Goal: Use online tool/utility: Utilize a website feature to perform a specific function

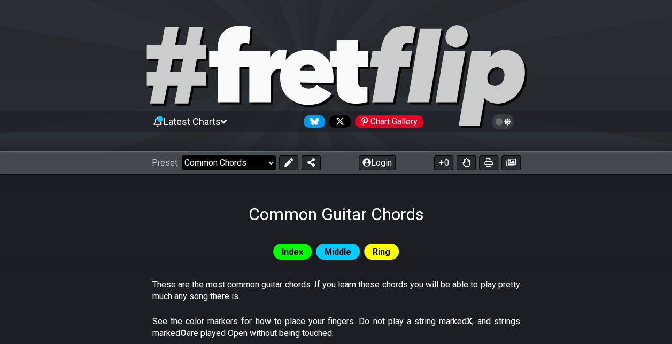
click at [255, 157] on select "Welcome to #fretflip! Initial Preset Custom Preset Minor Pentatonic Major Penta…" at bounding box center [229, 163] width 94 height 15
click at [182, 156] on select "Welcome to #fretflip! Initial Preset Custom Preset Minor Pentatonic Major Penta…" at bounding box center [229, 163] width 94 height 15
select select "/common-guitar-chords"
select select "C"
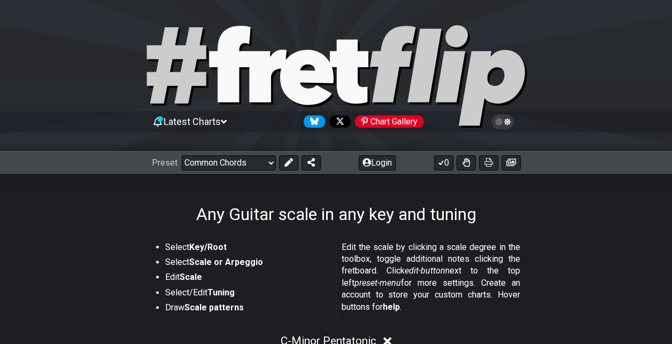
select select "/guitar-scales"
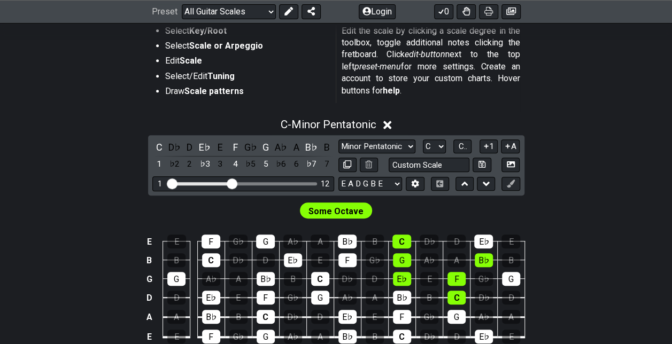
scroll to position [219, 0]
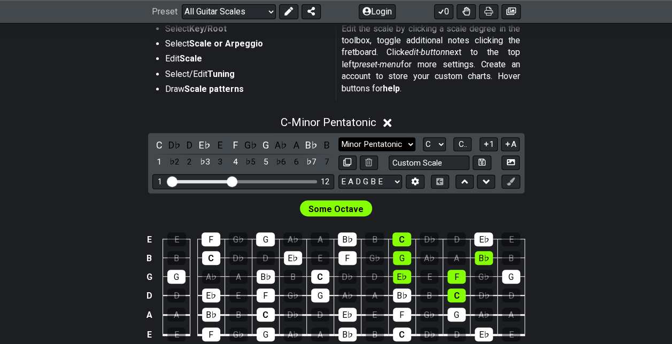
click at [371, 144] on select "Minor Pentatonic Root Minor Pentatonic Major Pentatonic Minor Blues Major Blues…" at bounding box center [377, 144] width 77 height 14
select select "Major 7th"
click at [339, 137] on select "Minor Pentatonic Root Minor Pentatonic Major Pentatonic Minor Blues Major Blues…" at bounding box center [377, 144] width 77 height 14
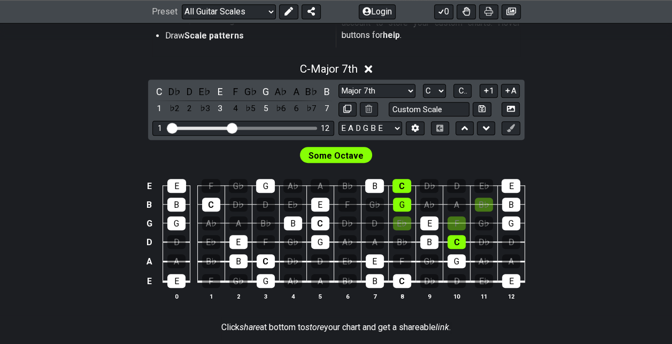
scroll to position [275, 0]
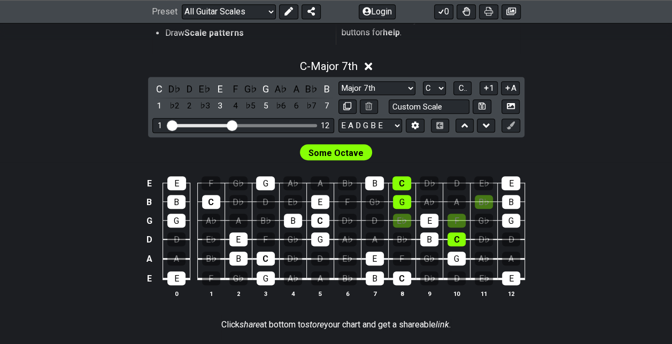
click at [324, 158] on span "Some Octave" at bounding box center [336, 153] width 55 height 16
click at [368, 154] on div "Some Octave" at bounding box center [336, 152] width 72 height 16
click at [374, 263] on div "E" at bounding box center [375, 259] width 18 height 14
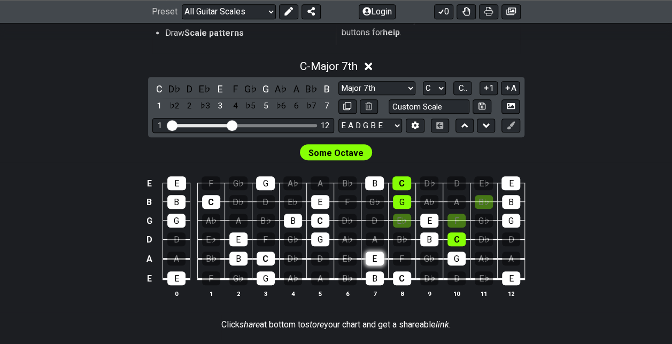
click at [374, 263] on div "E" at bounding box center [375, 259] width 18 height 14
click at [313, 88] on div "B♭" at bounding box center [312, 89] width 14 height 14
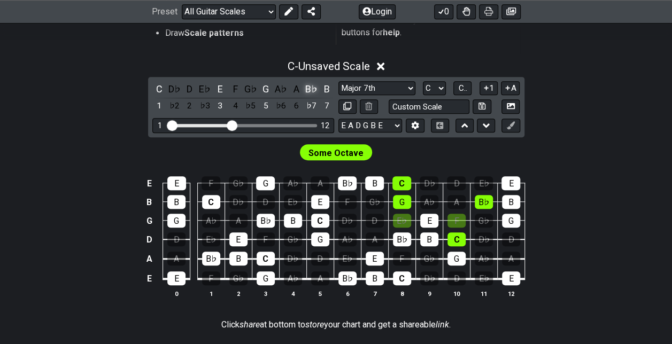
click at [313, 88] on div "B♭" at bounding box center [312, 89] width 14 height 14
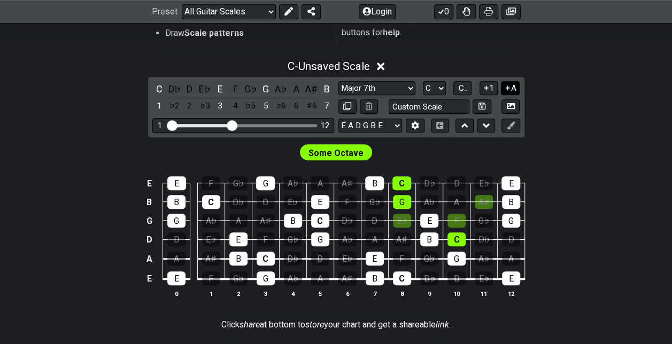
click at [505, 92] on button "A" at bounding box center [510, 88] width 19 height 14
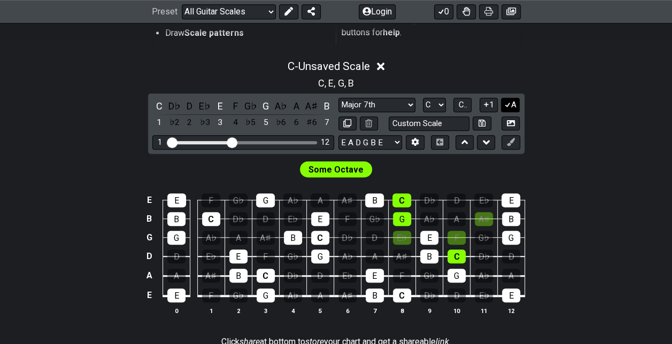
click at [511, 104] on button "A" at bounding box center [510, 105] width 19 height 14
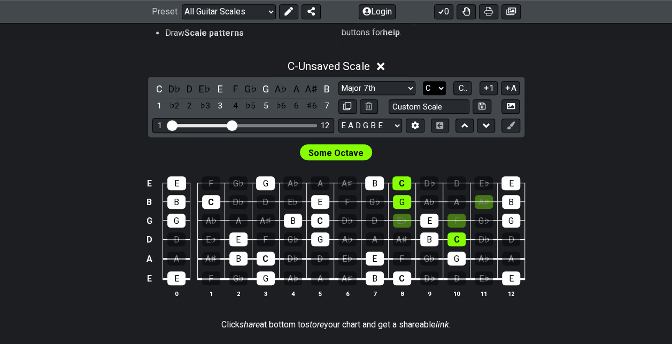
click at [440, 87] on select "A♭ A A♯ B♭ B C C♯ D♭ D D♯ E♭ E F F♯ G♭ G G♯" at bounding box center [434, 88] width 23 height 14
select select "E"
click at [423, 81] on select "A♭ A A♯ B♭ B C C♯ D♭ D D♯ E♭ E F F♯ G♭ G G♯" at bounding box center [434, 88] width 23 height 14
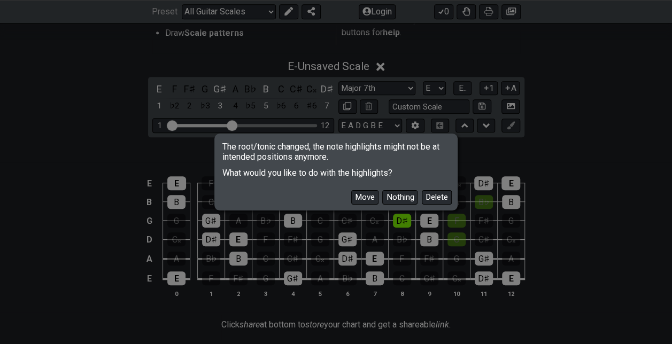
click at [432, 265] on div "The root/tonic changed, the note highlights might not be at intended positions …" at bounding box center [336, 172] width 672 height 344
click at [377, 197] on button "Move" at bounding box center [364, 197] width 27 height 14
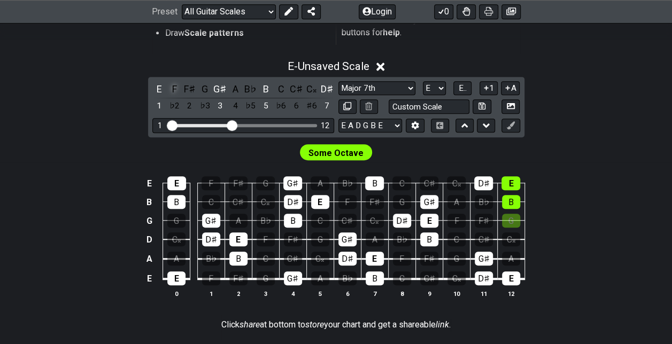
click at [171, 82] on div "F" at bounding box center [174, 89] width 14 height 14
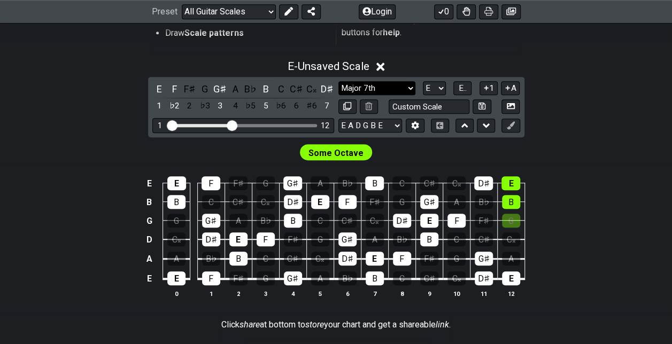
click at [387, 85] on select "Minor Pentatonic Root Minor Pentatonic Major Pentatonic Minor Blues Major Blues…" at bounding box center [377, 88] width 77 height 14
select select "Minor / Aeolian"
click at [339, 81] on select "Minor Pentatonic Root Minor Pentatonic Major Pentatonic Minor Blues Major Blues…" at bounding box center [377, 88] width 77 height 14
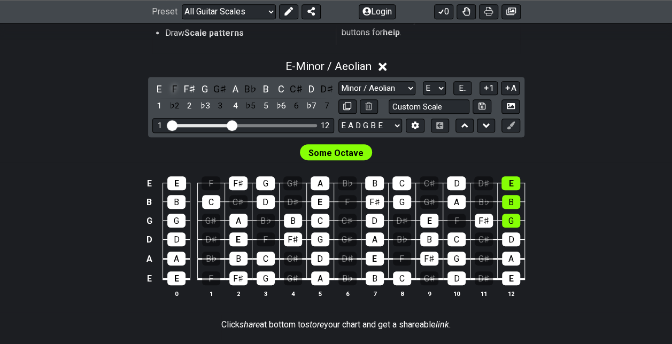
click at [175, 86] on div "F" at bounding box center [174, 89] width 14 height 14
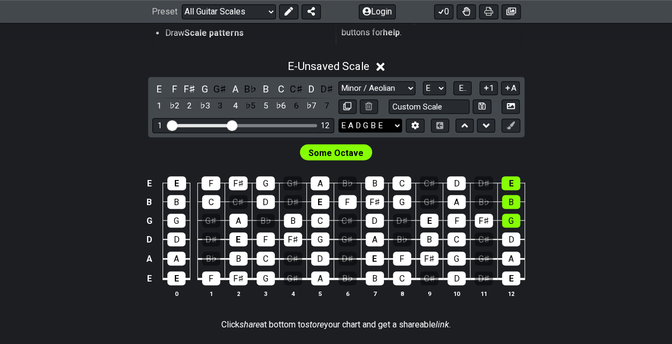
click at [377, 119] on select "E A D G B E E A D G B E E A D G B E B E A D F♯ B A D G C E A D A D G B E E♭ A♭ …" at bounding box center [371, 126] width 64 height 14
click at [589, 255] on div "E E F F♯ G G♯ A B♭ B C C♯ D D♯ E B B C C♯ D D♯ E F F♯ G G♯ A B♭ B G G G♯ A B♭ B…" at bounding box center [336, 238] width 672 height 150
click at [415, 127] on icon at bounding box center [415, 125] width 7 height 8
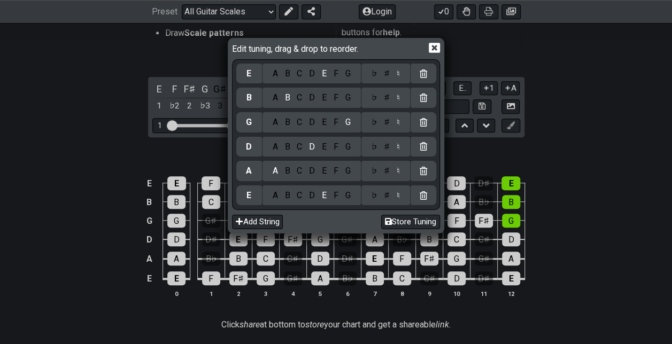
click at [437, 45] on icon at bounding box center [434, 48] width 11 height 10
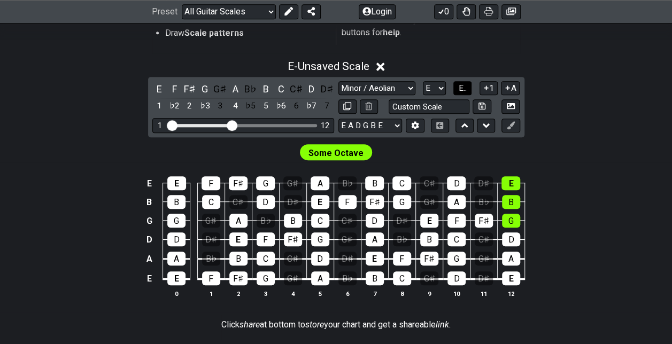
click at [455, 88] on button "E.." at bounding box center [463, 88] width 18 height 14
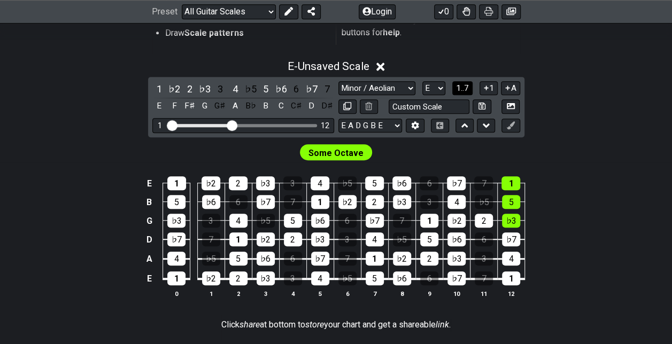
click at [455, 88] on button "1..7" at bounding box center [462, 88] width 20 height 14
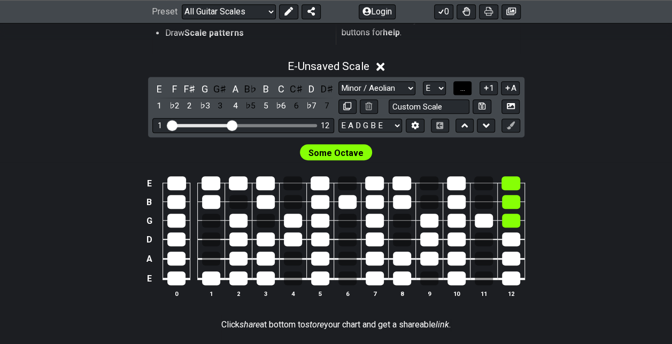
click at [465, 88] on span "..." at bounding box center [463, 88] width 5 height 10
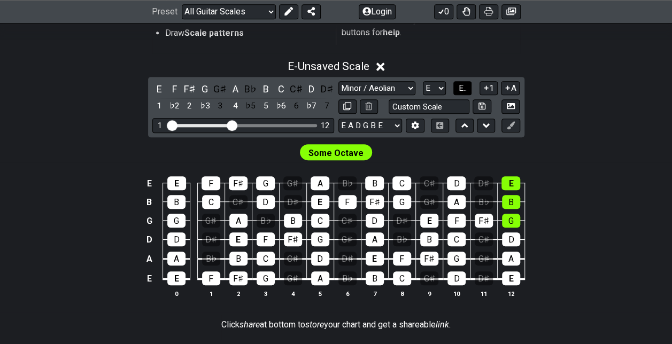
click at [465, 88] on span "E.." at bounding box center [463, 88] width 8 height 10
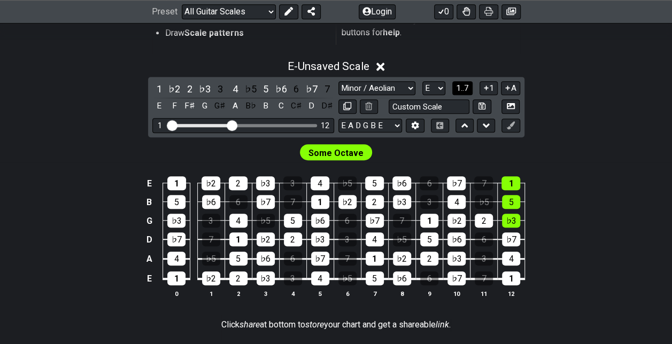
click at [465, 88] on span "1..7" at bounding box center [462, 88] width 13 height 10
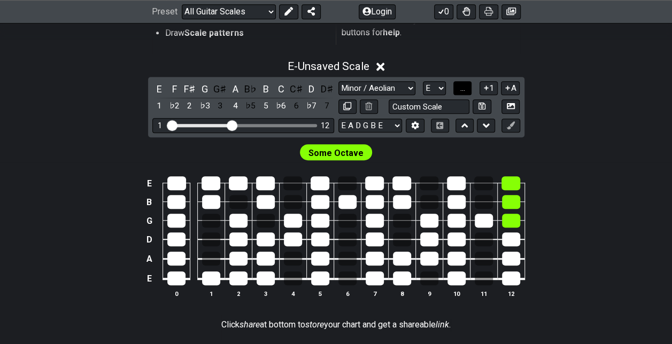
click at [465, 88] on span "..." at bounding box center [463, 88] width 5 height 10
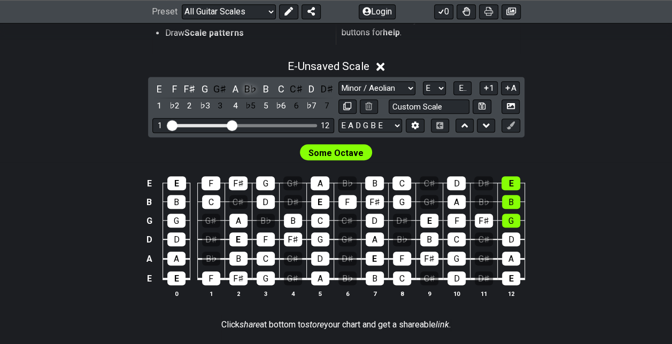
click at [250, 90] on div "B♭" at bounding box center [251, 89] width 14 height 14
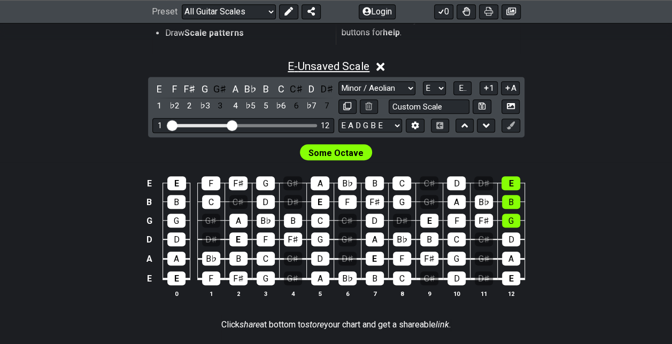
click at [342, 63] on span "E - Unsaved Scale" at bounding box center [329, 66] width 82 height 13
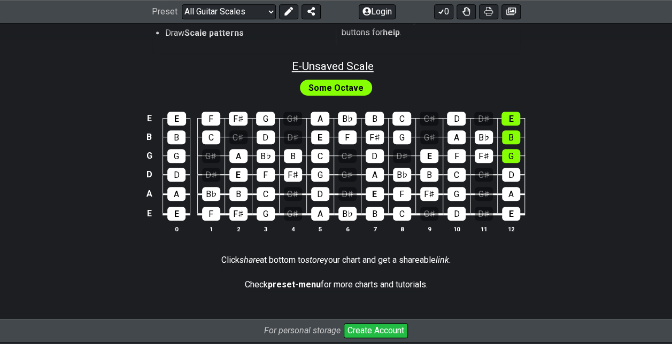
click at [342, 63] on span "E - Unsaved Scale" at bounding box center [333, 66] width 82 height 13
select select "Minor / Aeolian"
select select "E"
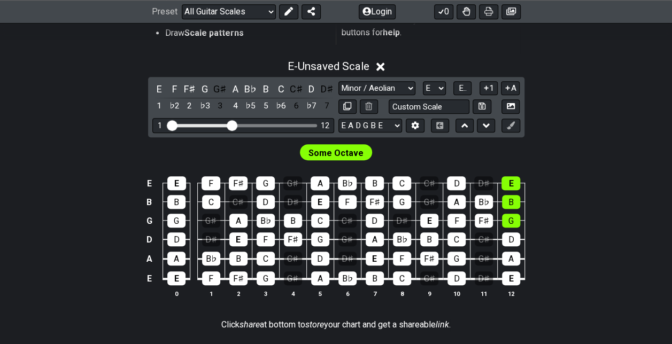
click at [384, 69] on icon at bounding box center [381, 66] width 8 height 11
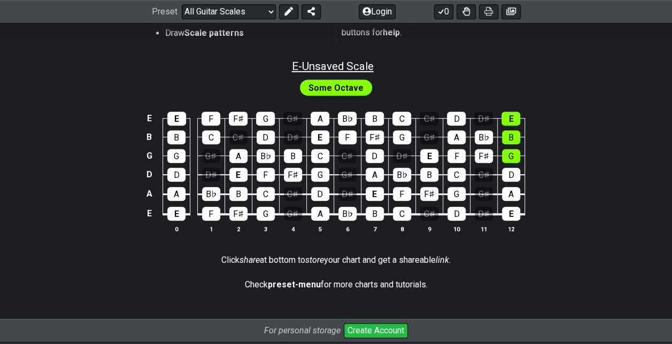
click at [359, 62] on span "E - Unsaved Scale" at bounding box center [333, 66] width 82 height 13
select select "Minor / Aeolian"
select select "E"
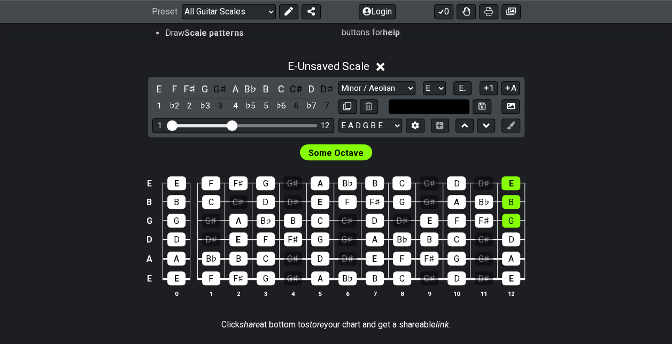
click at [432, 110] on input "text" at bounding box center [429, 106] width 81 height 14
type input "Metallica Scale"
click at [359, 150] on span "Some Octave" at bounding box center [336, 153] width 55 height 16
click at [341, 150] on span "Some Octave" at bounding box center [336, 153] width 55 height 16
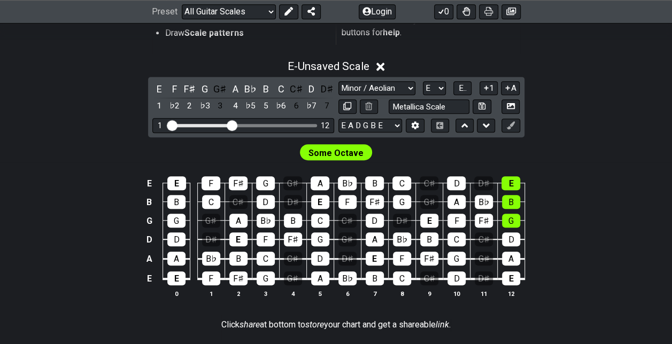
click at [341, 150] on span "Some Octave" at bounding box center [336, 153] width 55 height 16
click at [496, 167] on td "D♯" at bounding box center [483, 174] width 27 height 19
click at [490, 110] on button at bounding box center [482, 106] width 18 height 14
select select "Metallica Scale"
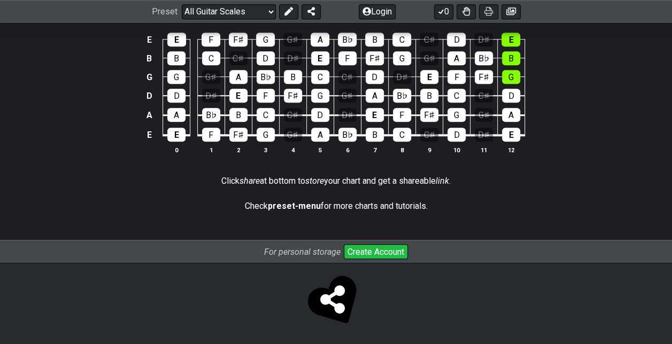
scroll to position [340, 0]
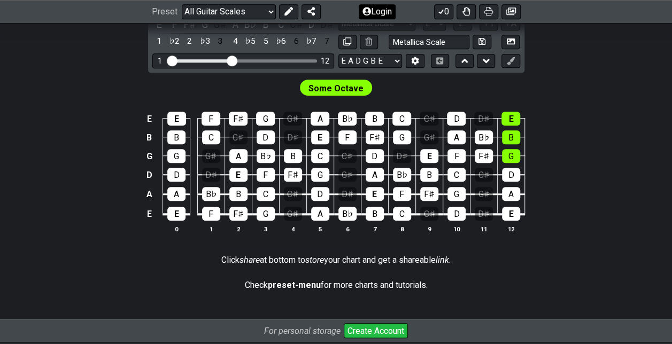
click at [388, 10] on button "Login" at bounding box center [377, 11] width 37 height 15
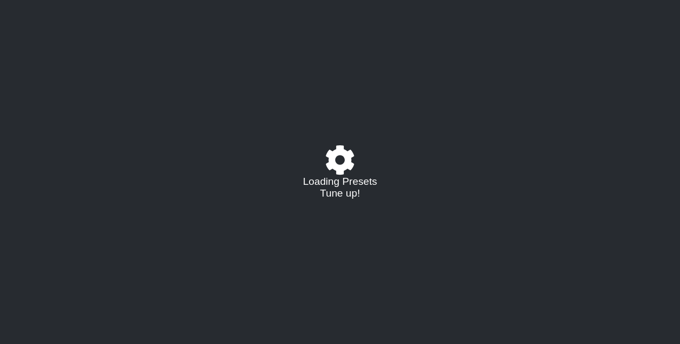
select select "/guitar-scales"
select select "E"
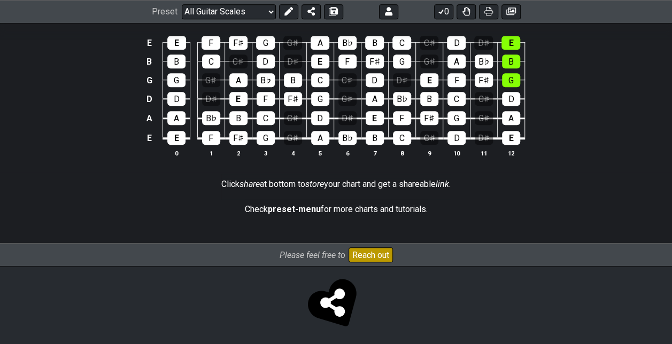
scroll to position [419, 0]
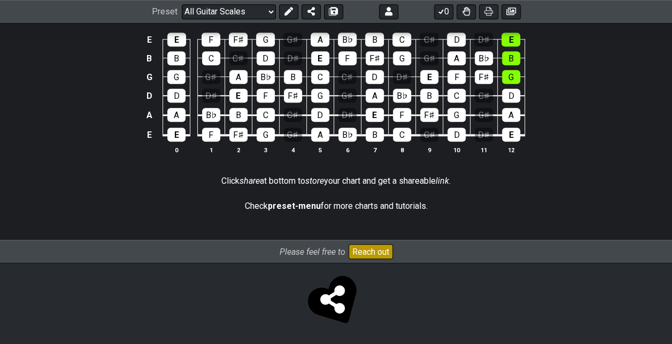
click at [343, 293] on icon at bounding box center [332, 300] width 25 height 28
select select "/welcome"
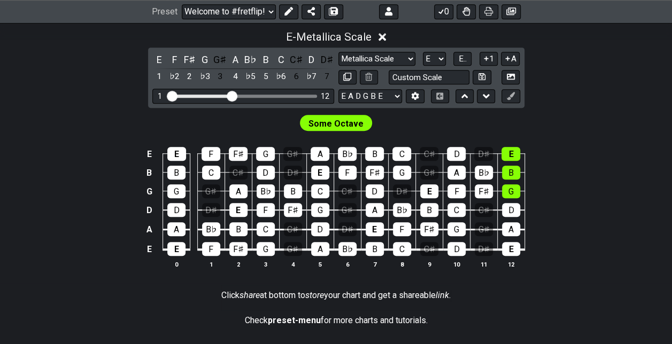
scroll to position [306, 0]
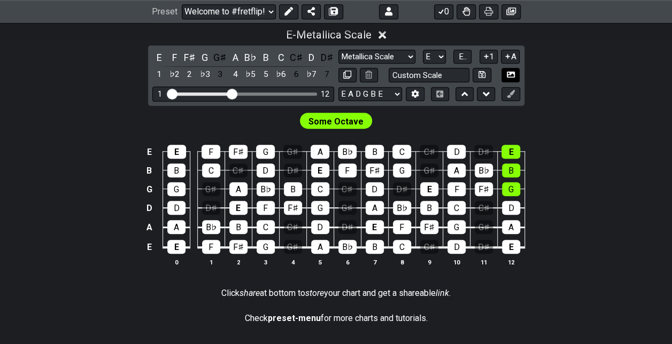
click at [513, 72] on icon at bounding box center [511, 75] width 8 height 6
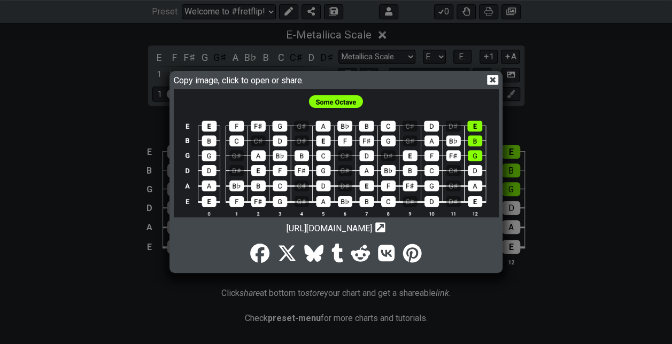
scroll to position [13, 0]
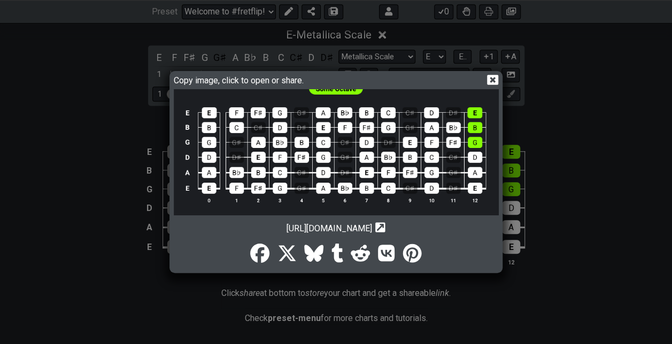
click at [386, 229] on icon at bounding box center [380, 228] width 10 height 10
click at [358, 198] on img at bounding box center [336, 146] width 325 height 140
click at [394, 170] on img at bounding box center [336, 146] width 325 height 140
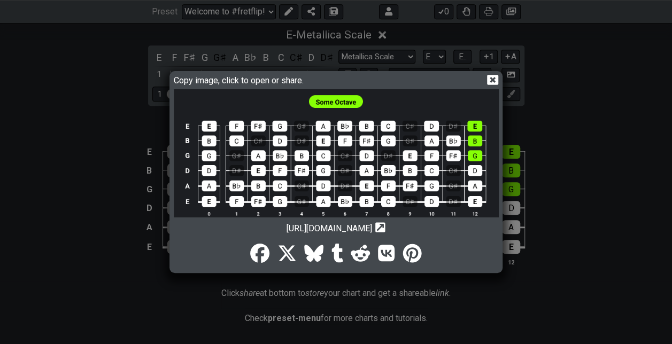
drag, startPoint x: 425, startPoint y: 228, endPoint x: 293, endPoint y: 228, distance: 132.6
click at [293, 228] on div "[URL][DOMAIN_NAME] Copy url to clipboard" at bounding box center [336, 226] width 325 height 16
drag, startPoint x: 233, startPoint y: 228, endPoint x: 288, endPoint y: 233, distance: 54.8
click at [288, 233] on div "Copy image, click to open or share. [URL][DOMAIN_NAME] Copy url to clipboard" at bounding box center [336, 172] width 331 height 198
copy div "lorem://ips.dolorsit.ame/724CO5AD2-eli7s3do.eiu Temp inc ut laboreetd Magnaa En…"
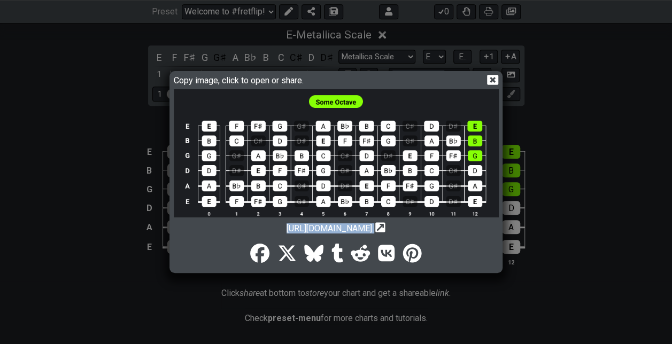
click at [494, 77] on icon at bounding box center [492, 79] width 11 height 11
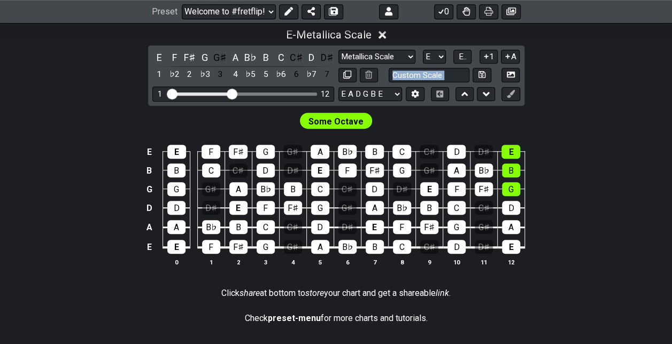
click at [384, 35] on icon at bounding box center [383, 36] width 8 height 8
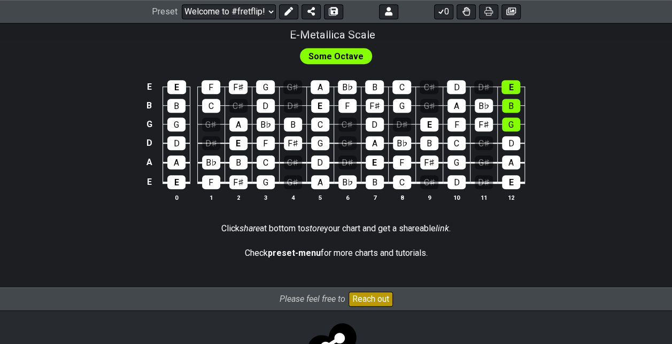
click at [349, 59] on span "Some Octave" at bounding box center [336, 57] width 55 height 16
click at [354, 32] on span "E - Metallica Scale" at bounding box center [333, 34] width 86 height 13
select select "E"
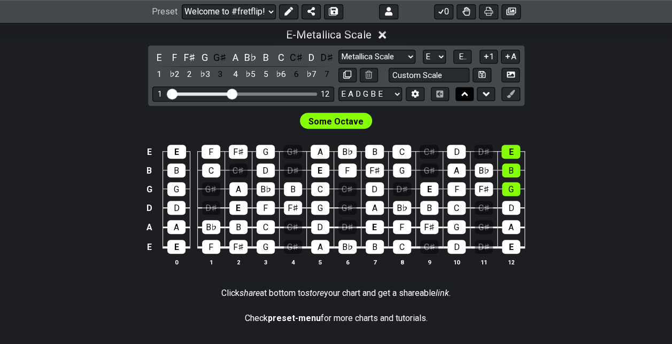
click at [469, 92] on button at bounding box center [465, 94] width 18 height 14
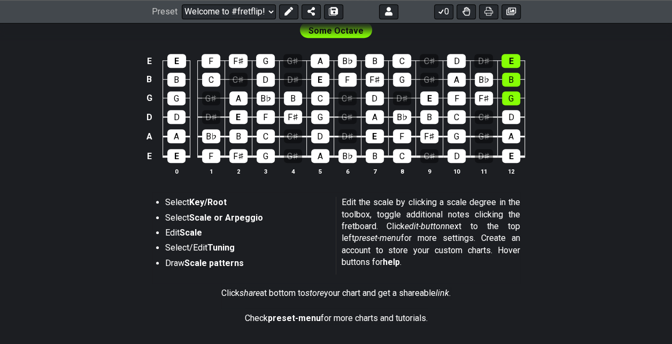
scroll to position [215, 0]
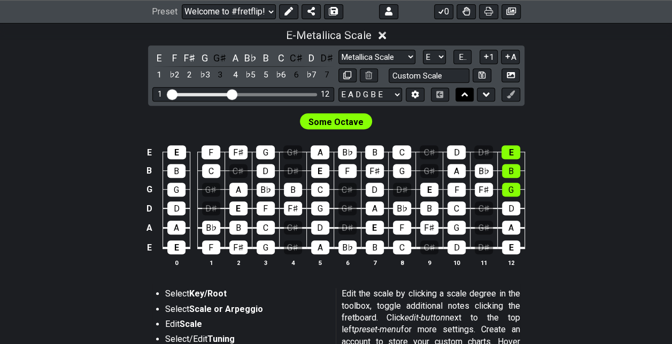
click at [469, 92] on button at bounding box center [465, 95] width 18 height 14
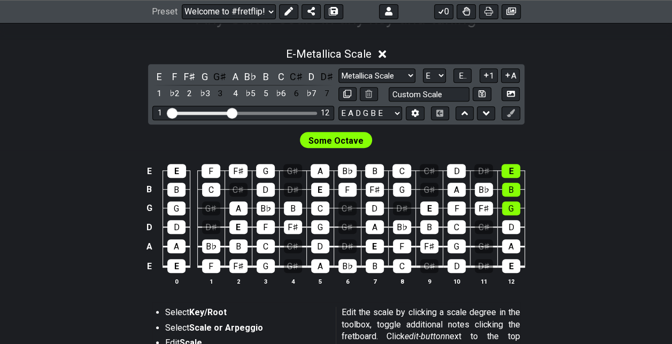
scroll to position [187, 0]
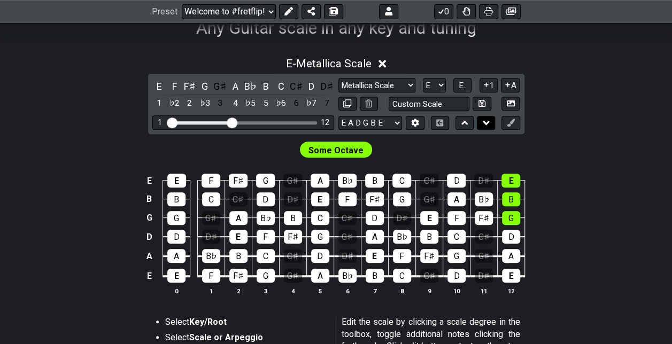
click at [479, 123] on button at bounding box center [486, 123] width 18 height 14
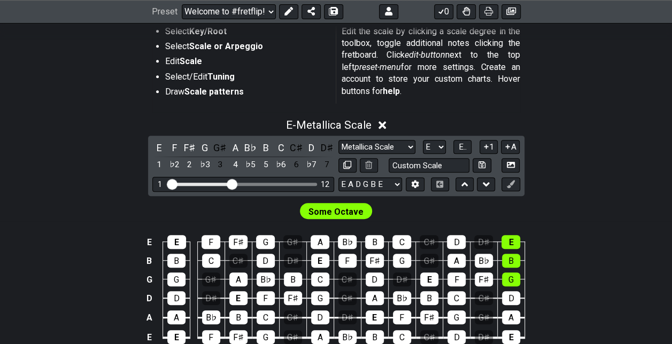
scroll to position [217, 0]
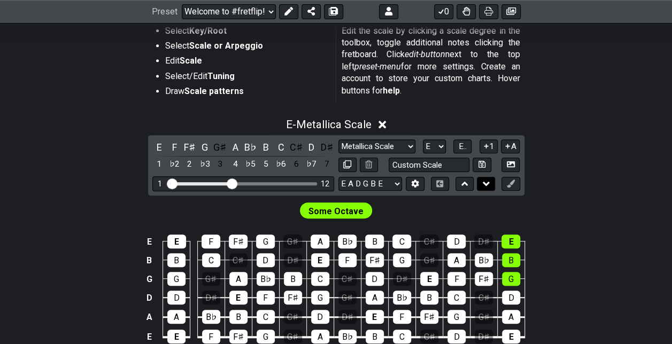
click at [477, 184] on button at bounding box center [486, 184] width 18 height 14
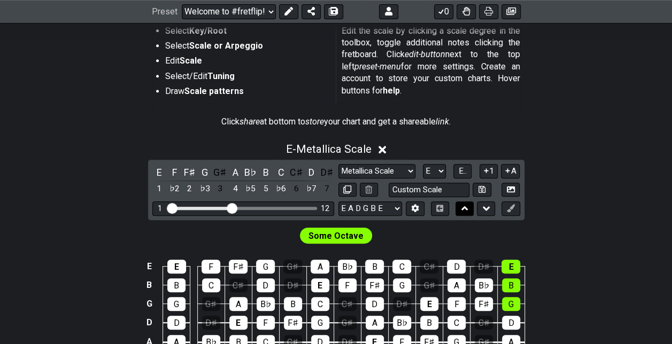
click at [465, 212] on icon at bounding box center [465, 208] width 7 height 11
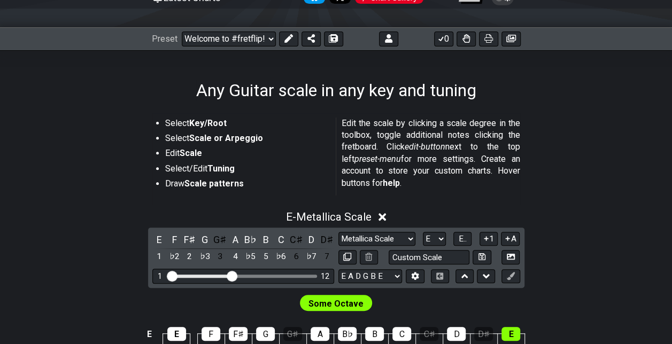
scroll to position [206, 0]
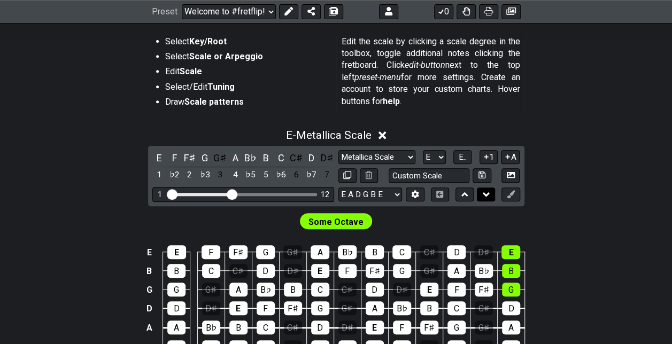
click at [484, 190] on icon at bounding box center [486, 194] width 7 height 11
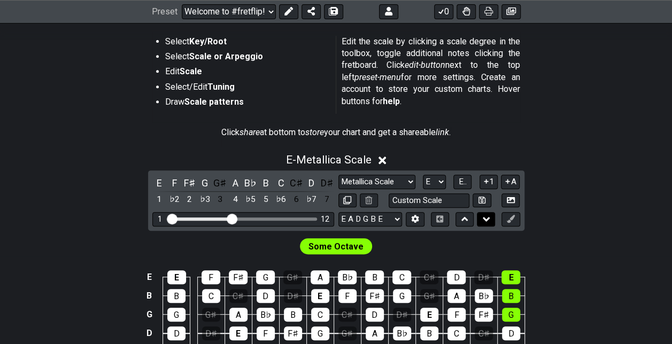
click at [486, 212] on button at bounding box center [486, 219] width 18 height 14
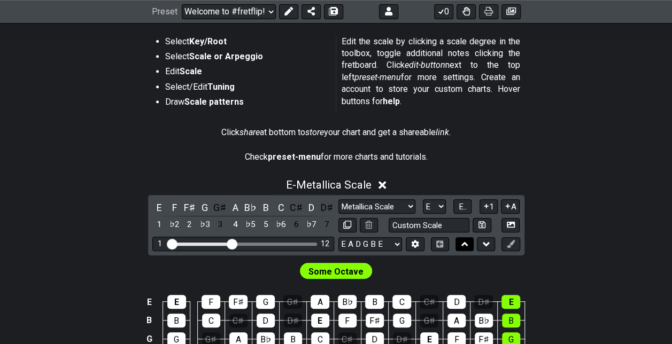
click at [470, 240] on button at bounding box center [465, 244] width 18 height 14
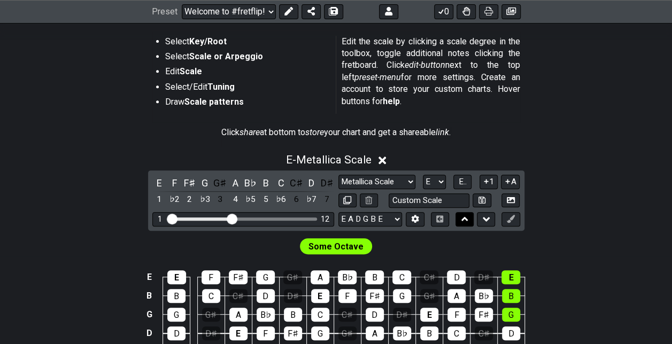
click at [467, 223] on icon at bounding box center [465, 219] width 7 height 11
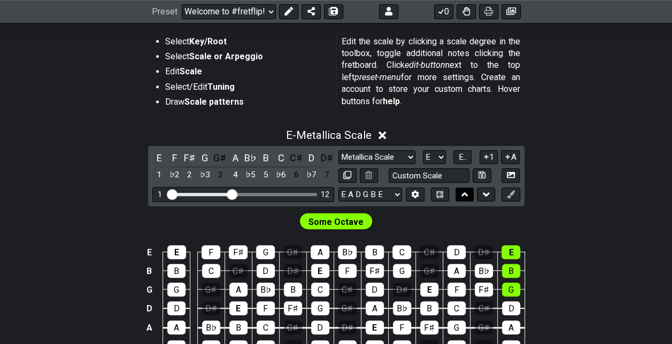
click at [462, 195] on icon at bounding box center [465, 195] width 7 height 4
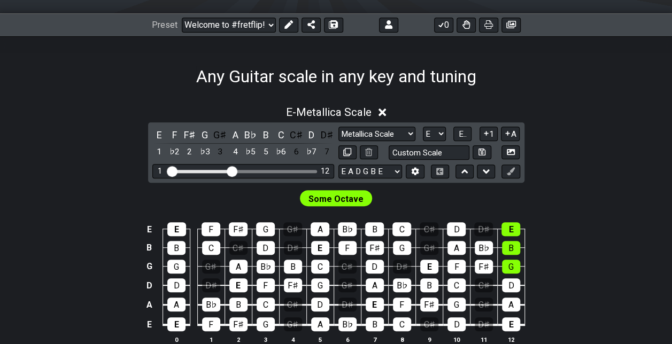
scroll to position [140, 0]
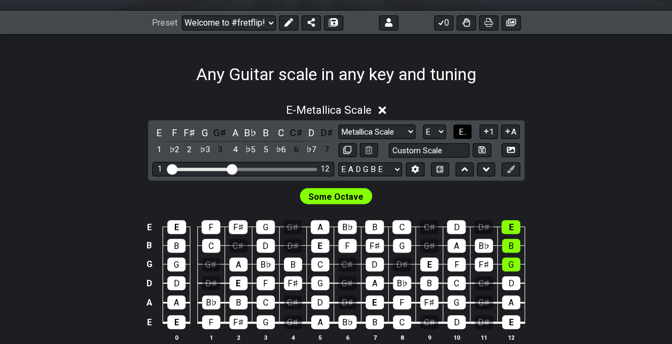
click at [465, 135] on span "E.." at bounding box center [463, 132] width 8 height 10
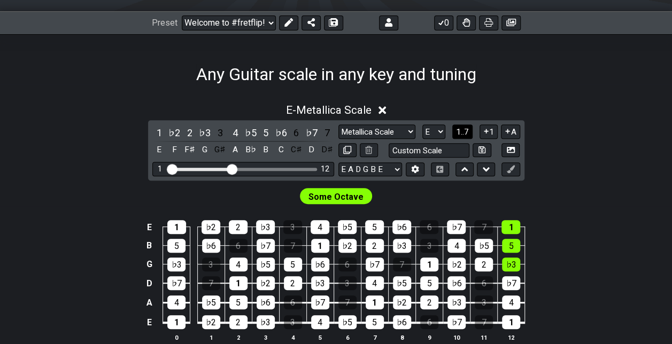
click at [465, 135] on span "1..7" at bounding box center [462, 132] width 13 height 10
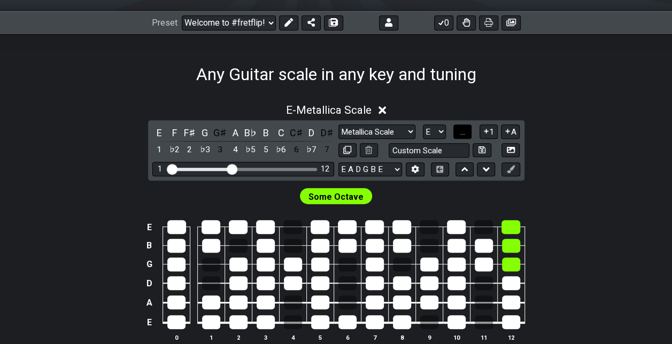
click at [465, 135] on span "..." at bounding box center [463, 132] width 5 height 10
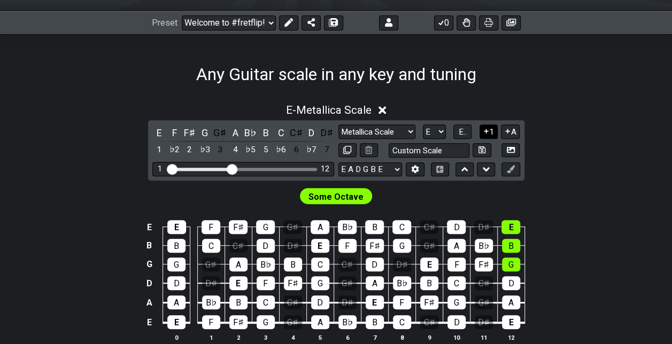
click at [492, 133] on button "1" at bounding box center [489, 132] width 18 height 14
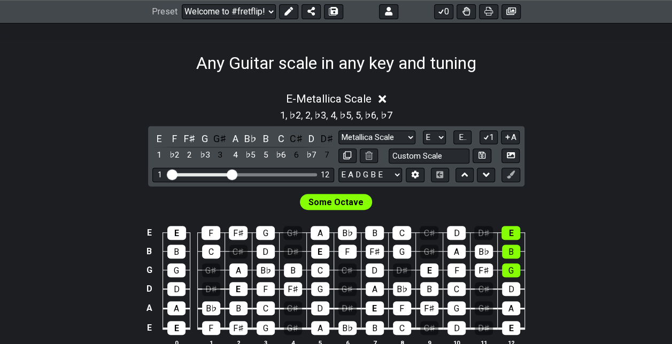
scroll to position [152, 0]
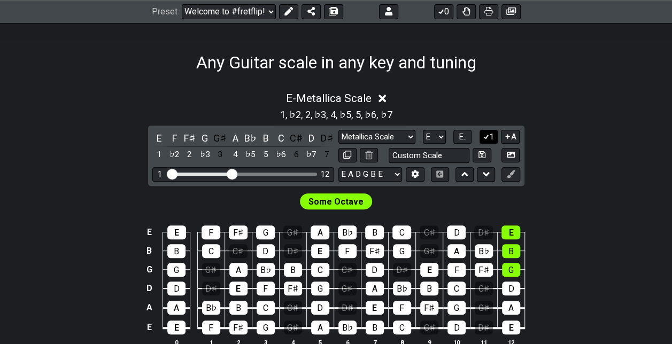
click at [494, 139] on button "1" at bounding box center [489, 137] width 18 height 14
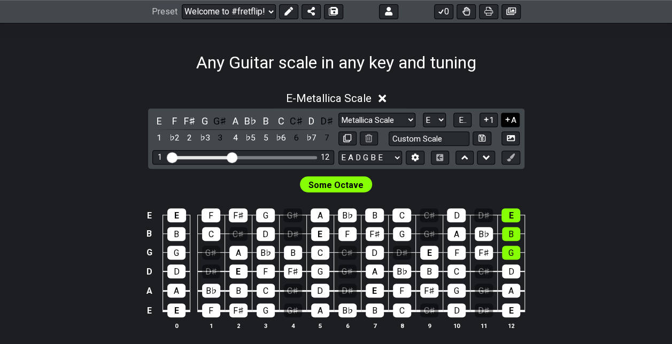
click at [508, 119] on icon at bounding box center [508, 120] width 4 height 4
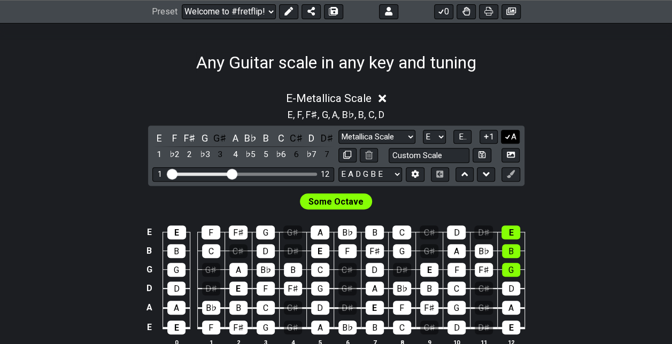
click at [515, 139] on button "A" at bounding box center [510, 137] width 19 height 14
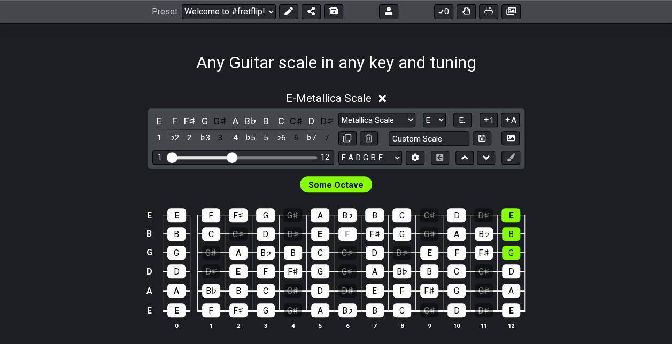
scroll to position [196, 0]
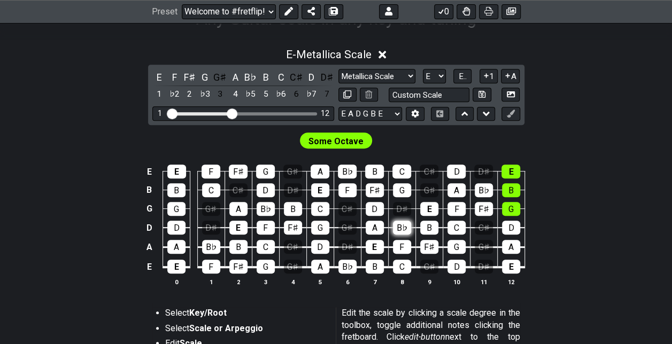
drag, startPoint x: 370, startPoint y: 307, endPoint x: 408, endPoint y: 223, distance: 92.4
click at [408, 223] on div "E - Metallica Scale E F F♯ G G♯ A B♭ B C C♯ D D♯ 1 ♭2 2 ♭3 3 4 ♭5 5 ♭6 6 ♭7 7 M…" at bounding box center [336, 246] width 672 height 435
click at [317, 140] on span "Some Octave" at bounding box center [336, 142] width 55 height 16
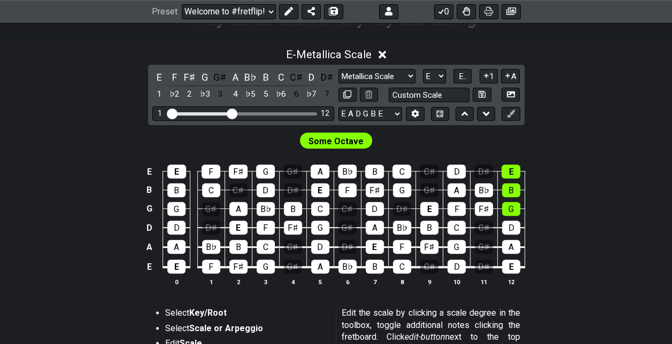
click at [317, 140] on span "Some Octave" at bounding box center [336, 142] width 55 height 16
click at [236, 96] on div "4" at bounding box center [235, 94] width 14 height 14
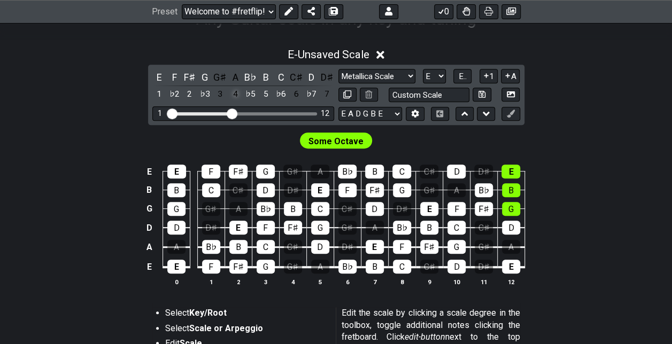
click at [236, 96] on div "4" at bounding box center [235, 94] width 14 height 14
